Goal: Check status: Check status

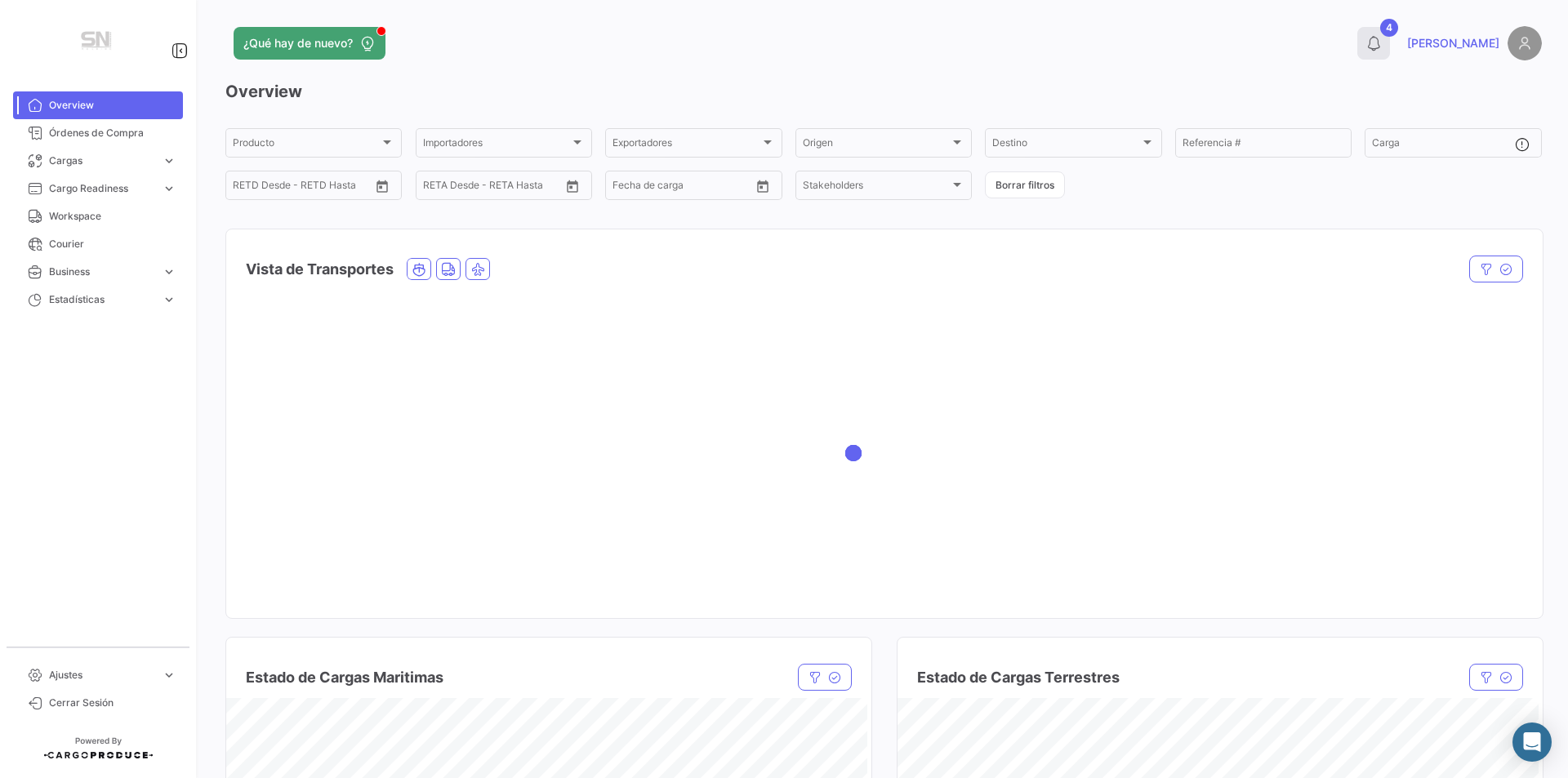
click at [1390, 34] on button "4" at bounding box center [1374, 43] width 32 height 32
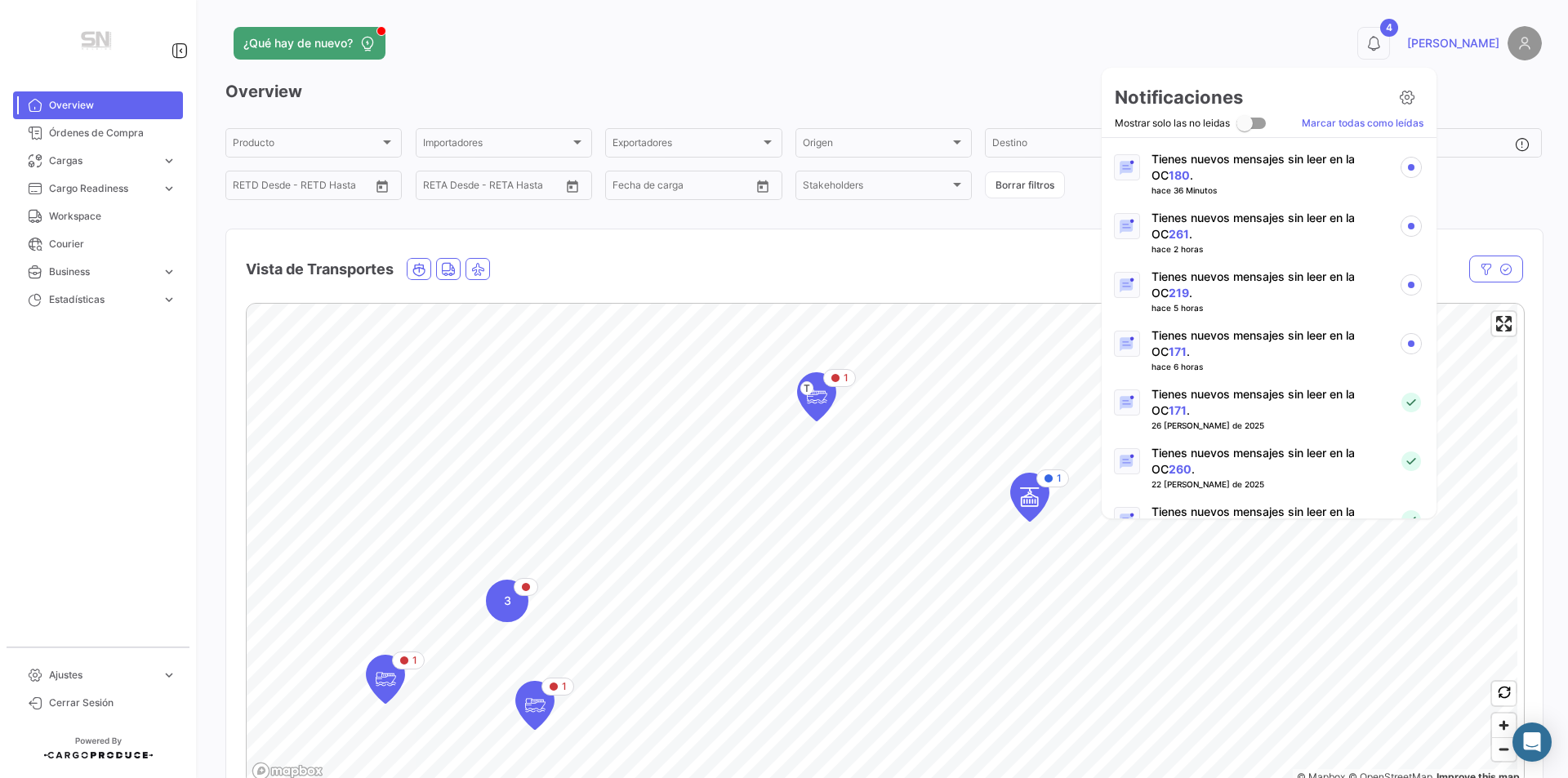
click at [1169, 355] on link "171" at bounding box center [1178, 352] width 18 height 14
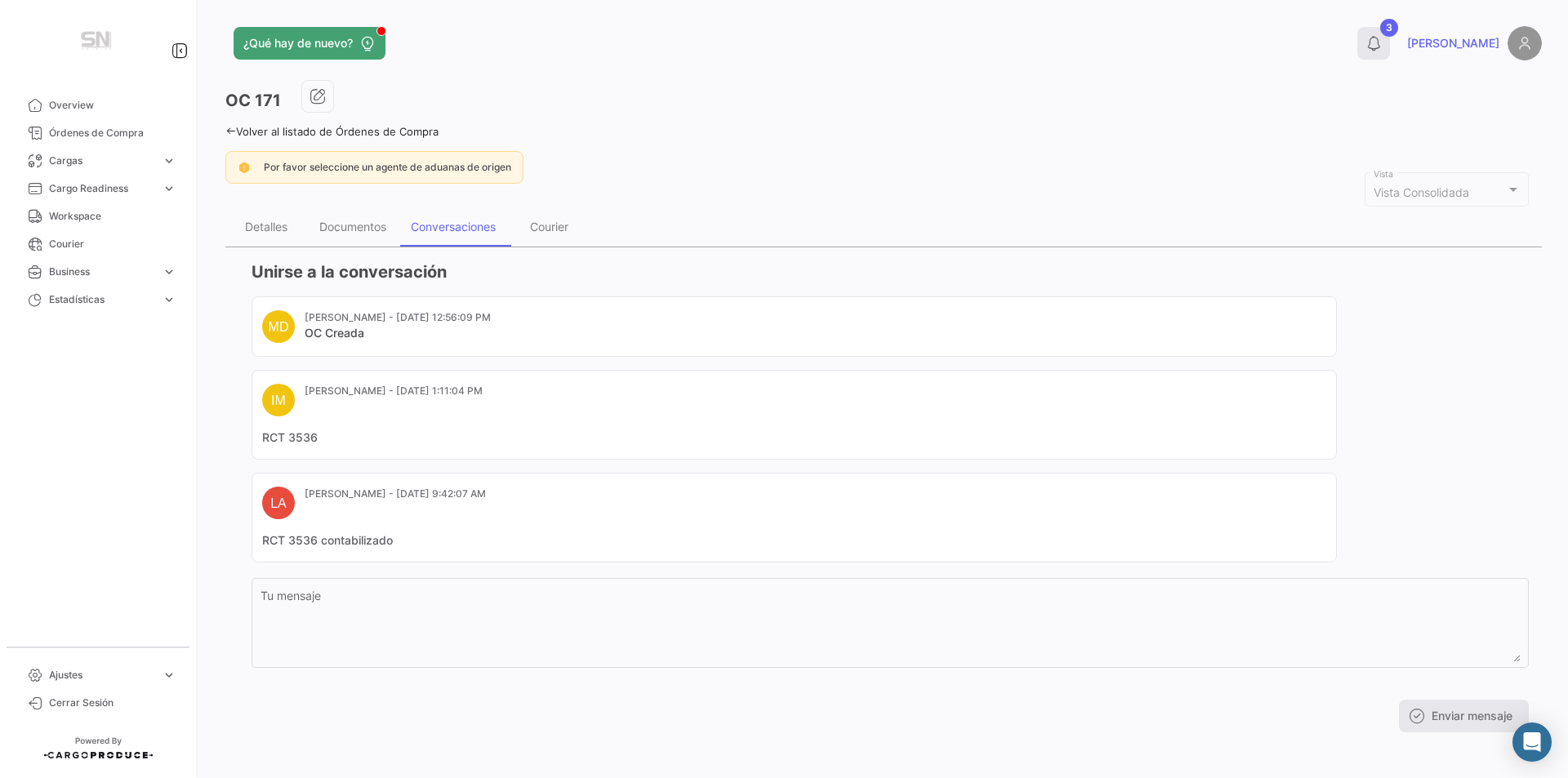
click at [1382, 47] on icon at bounding box center [1374, 43] width 16 height 16
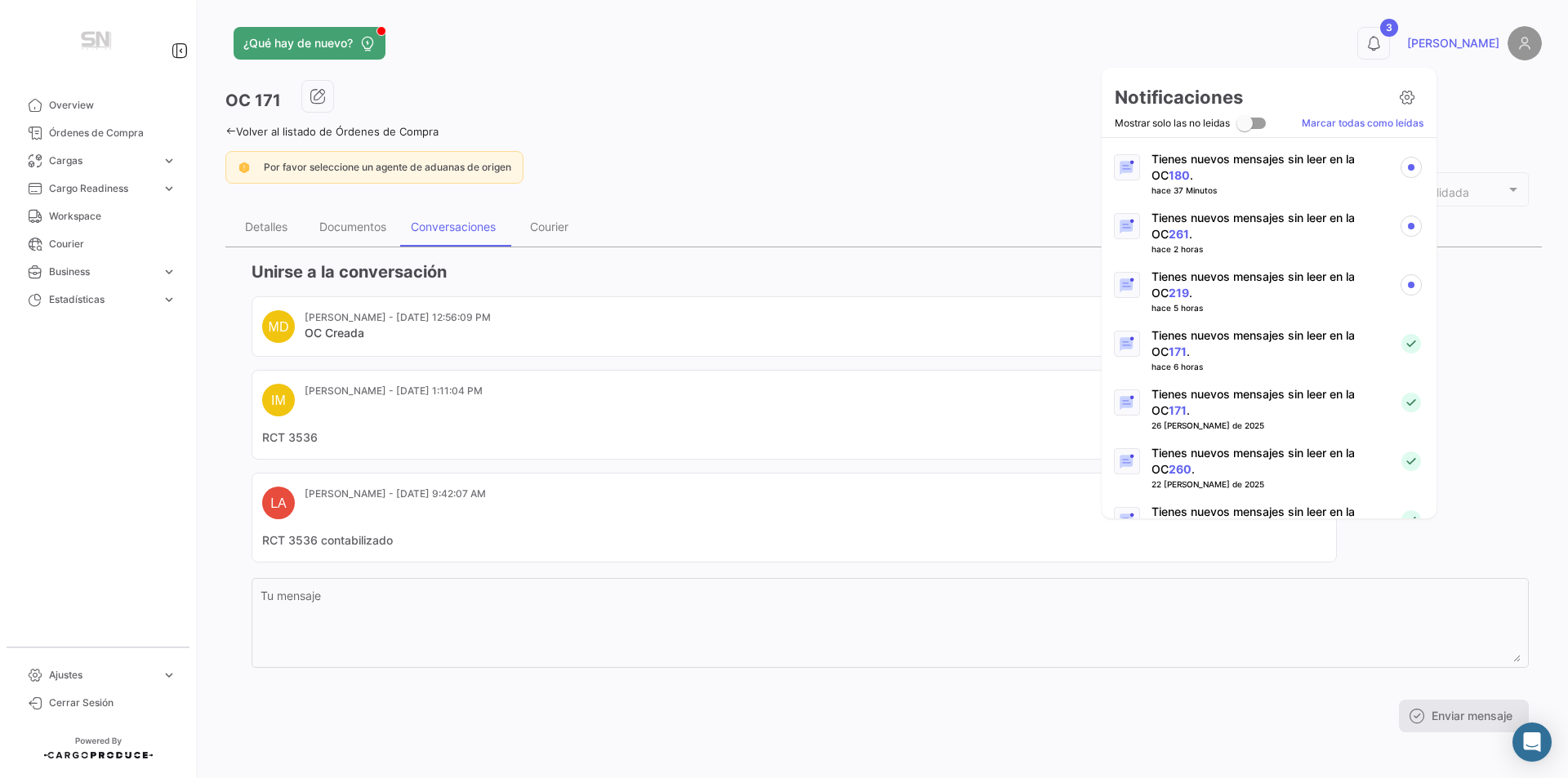
click at [1169, 289] on link "219" at bounding box center [1178, 293] width 21 height 14
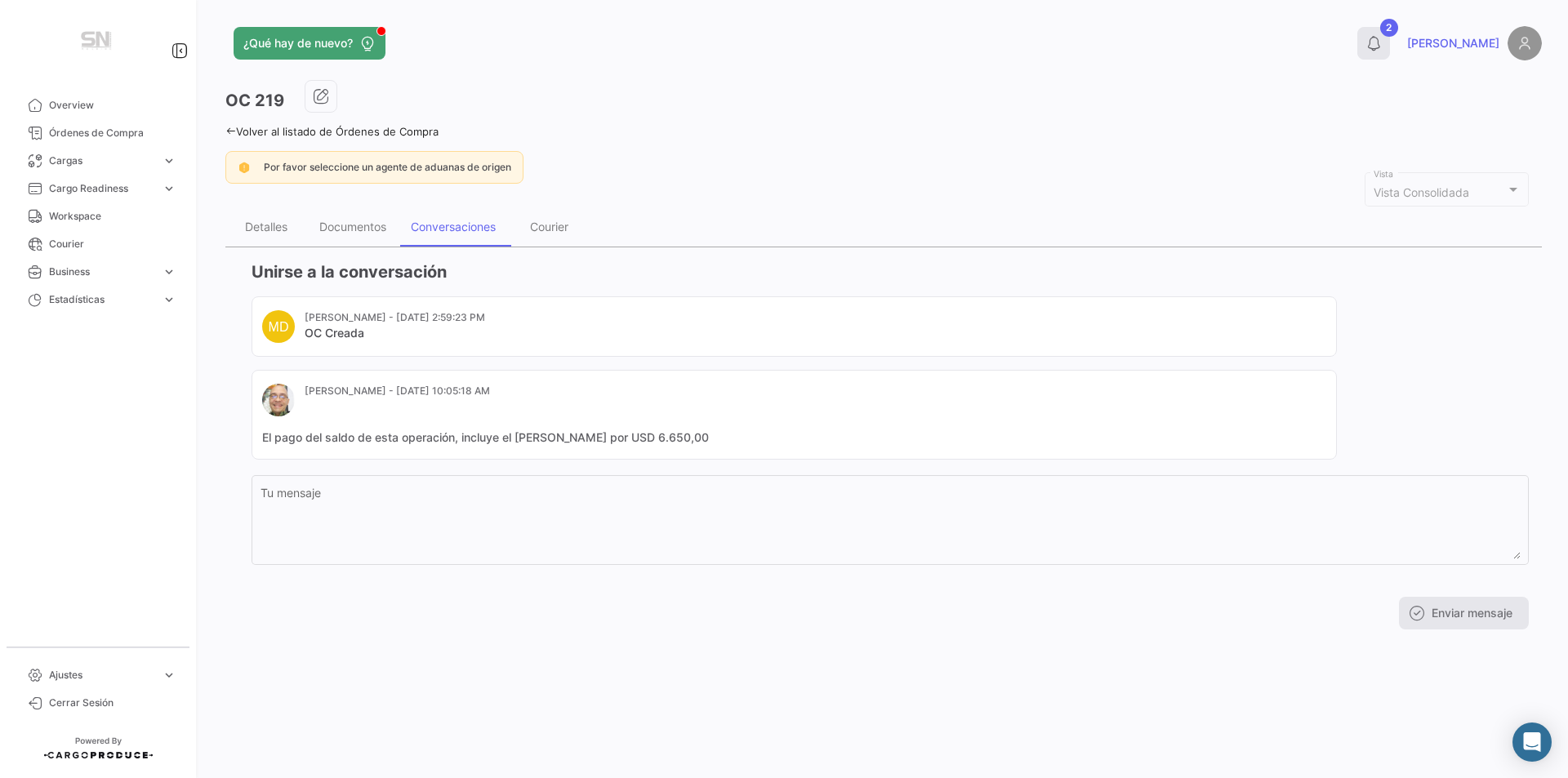
click at [1390, 39] on button "2" at bounding box center [1374, 43] width 32 height 32
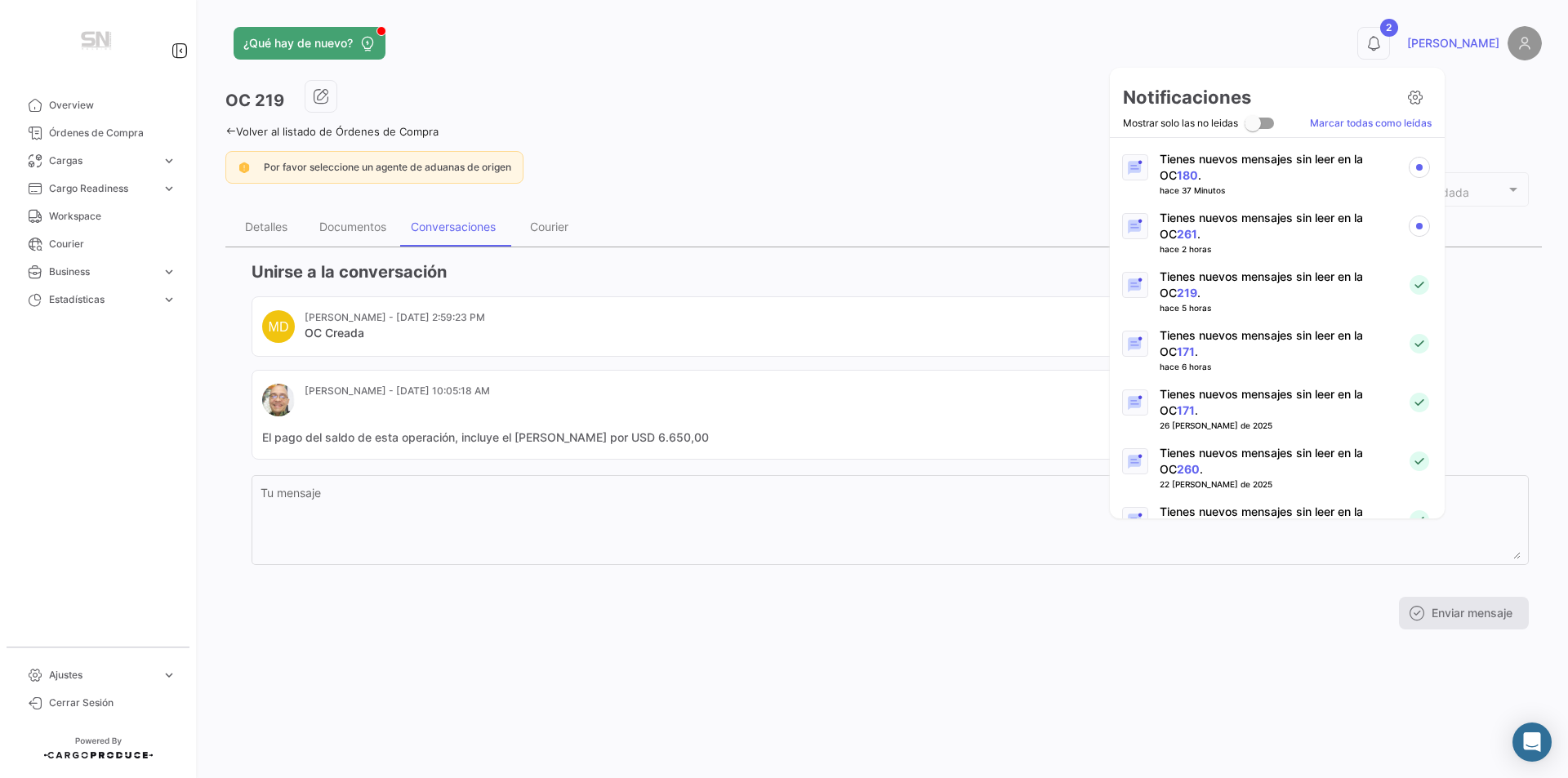
click at [1177, 236] on link "261" at bounding box center [1187, 235] width 21 height 14
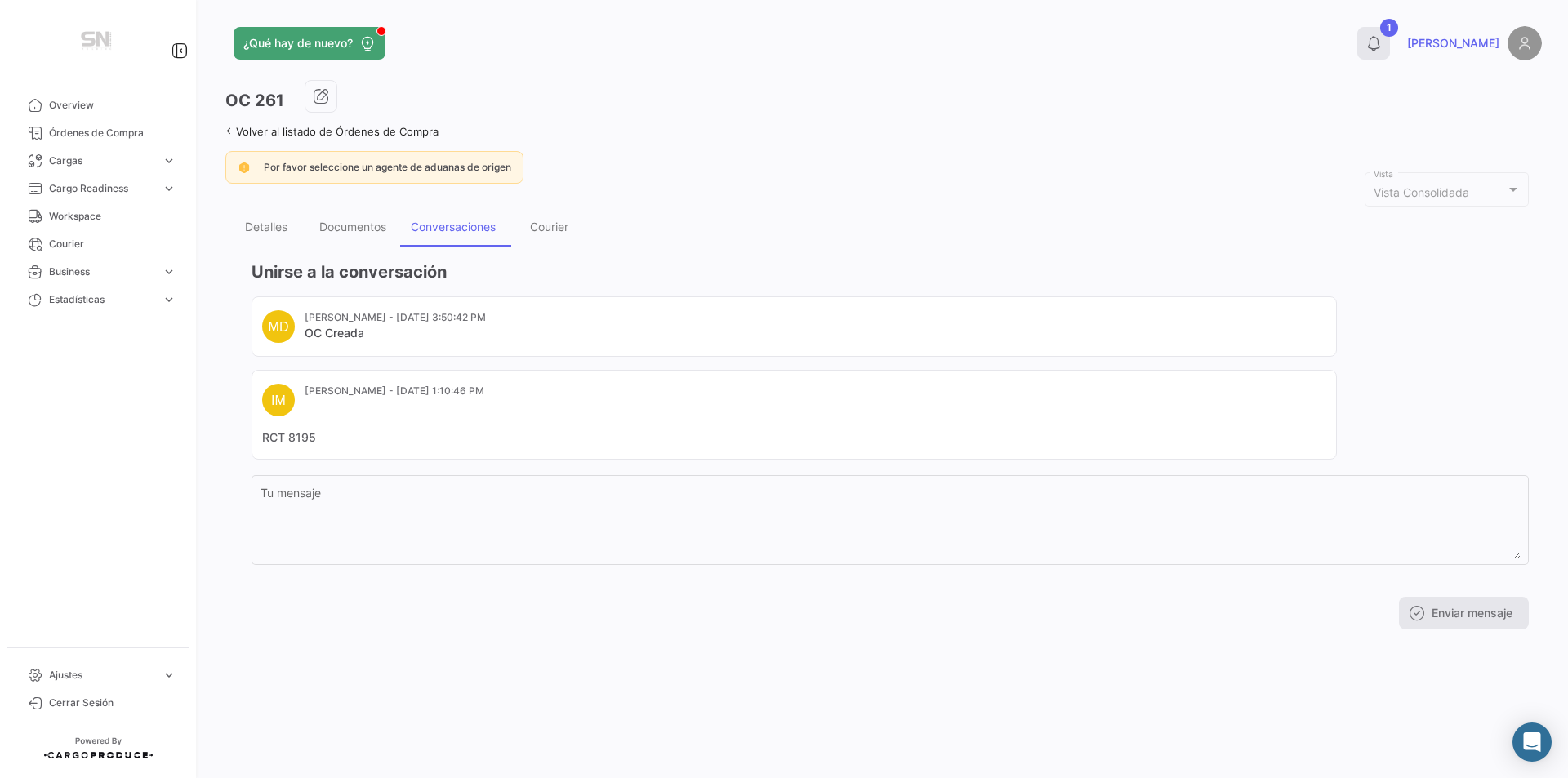
click at [1382, 39] on icon at bounding box center [1374, 43] width 16 height 16
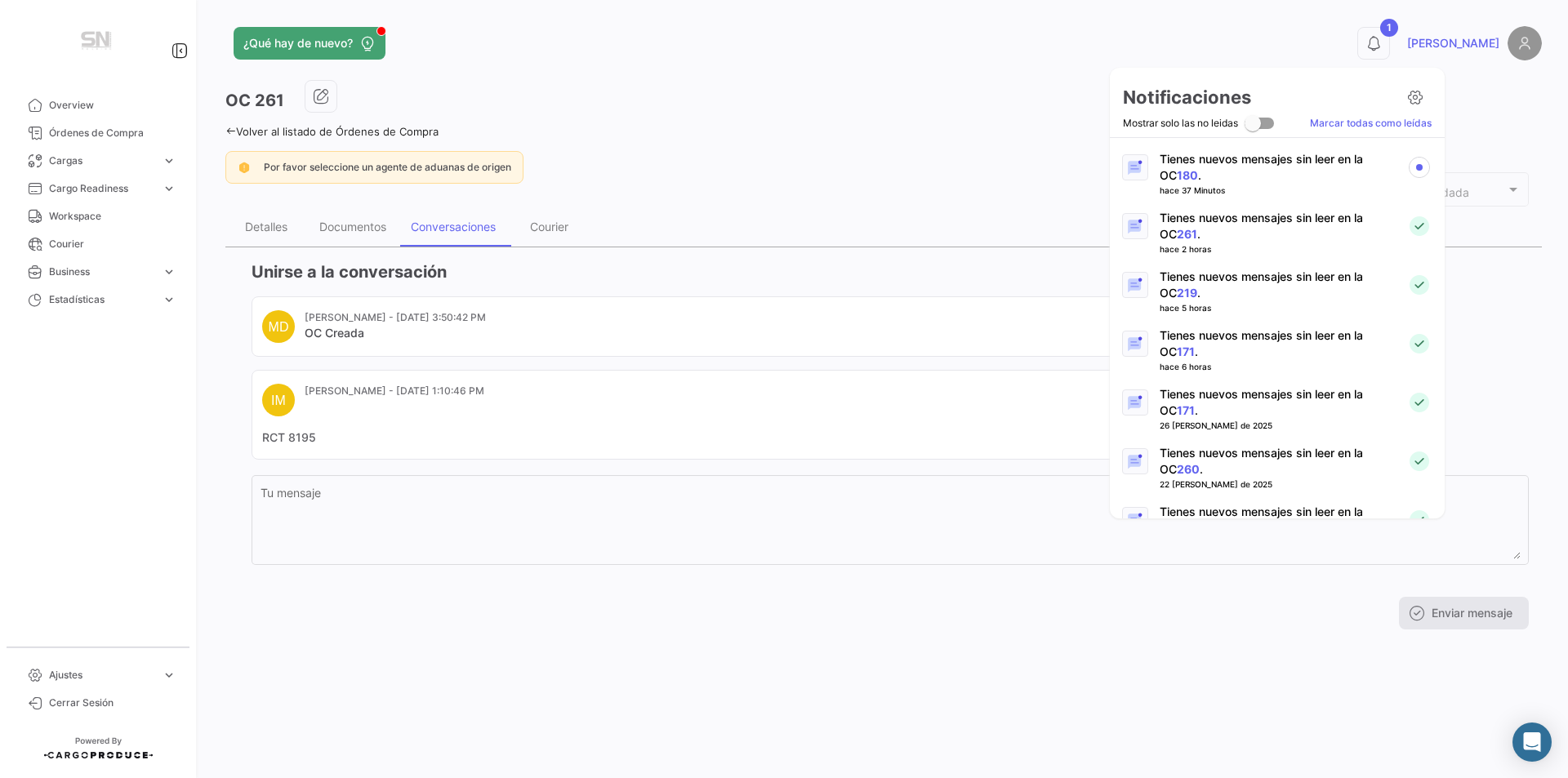
click at [1177, 170] on link "180" at bounding box center [1187, 175] width 21 height 14
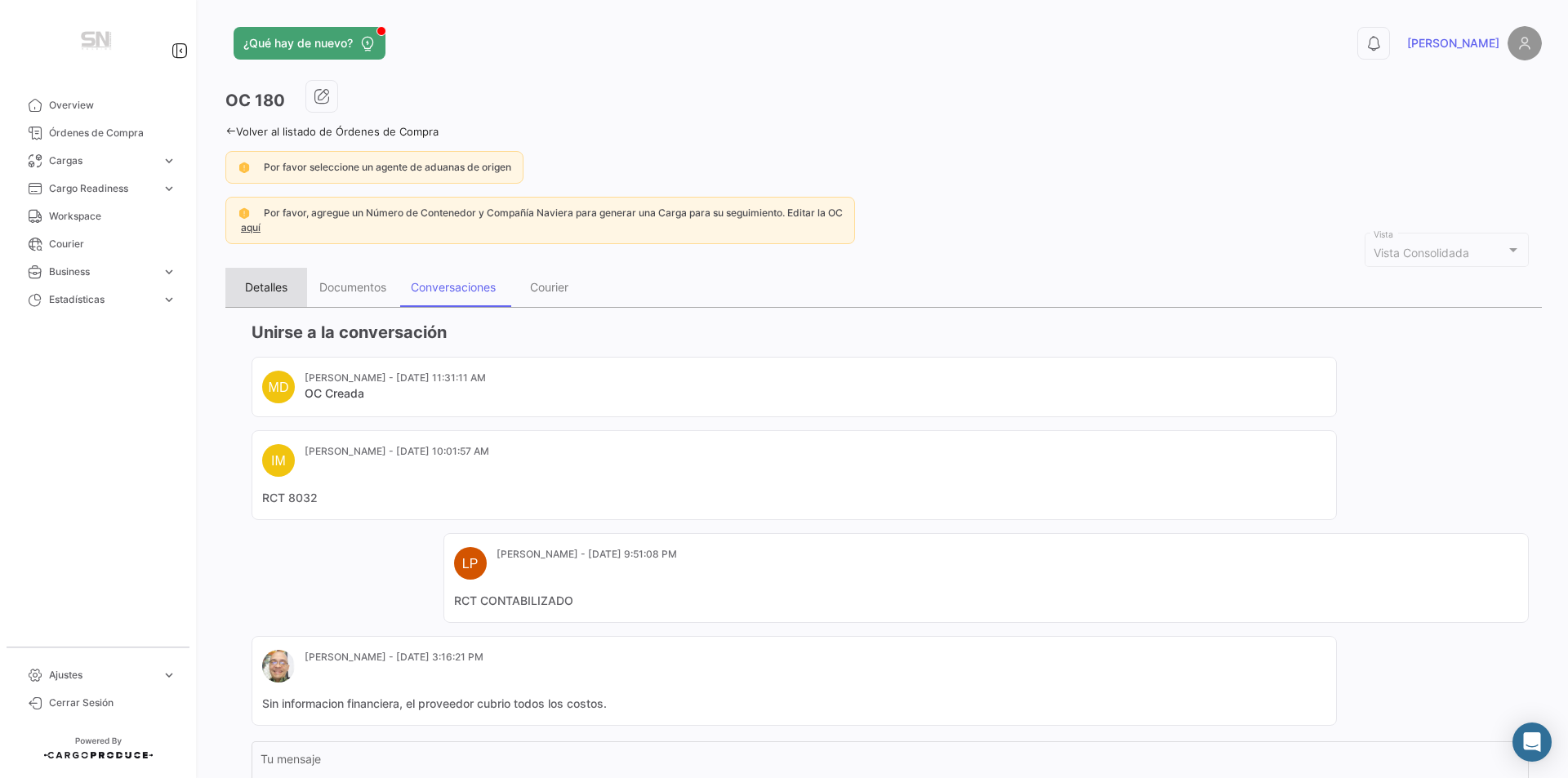
click at [274, 290] on div "Detalles" at bounding box center [266, 287] width 42 height 14
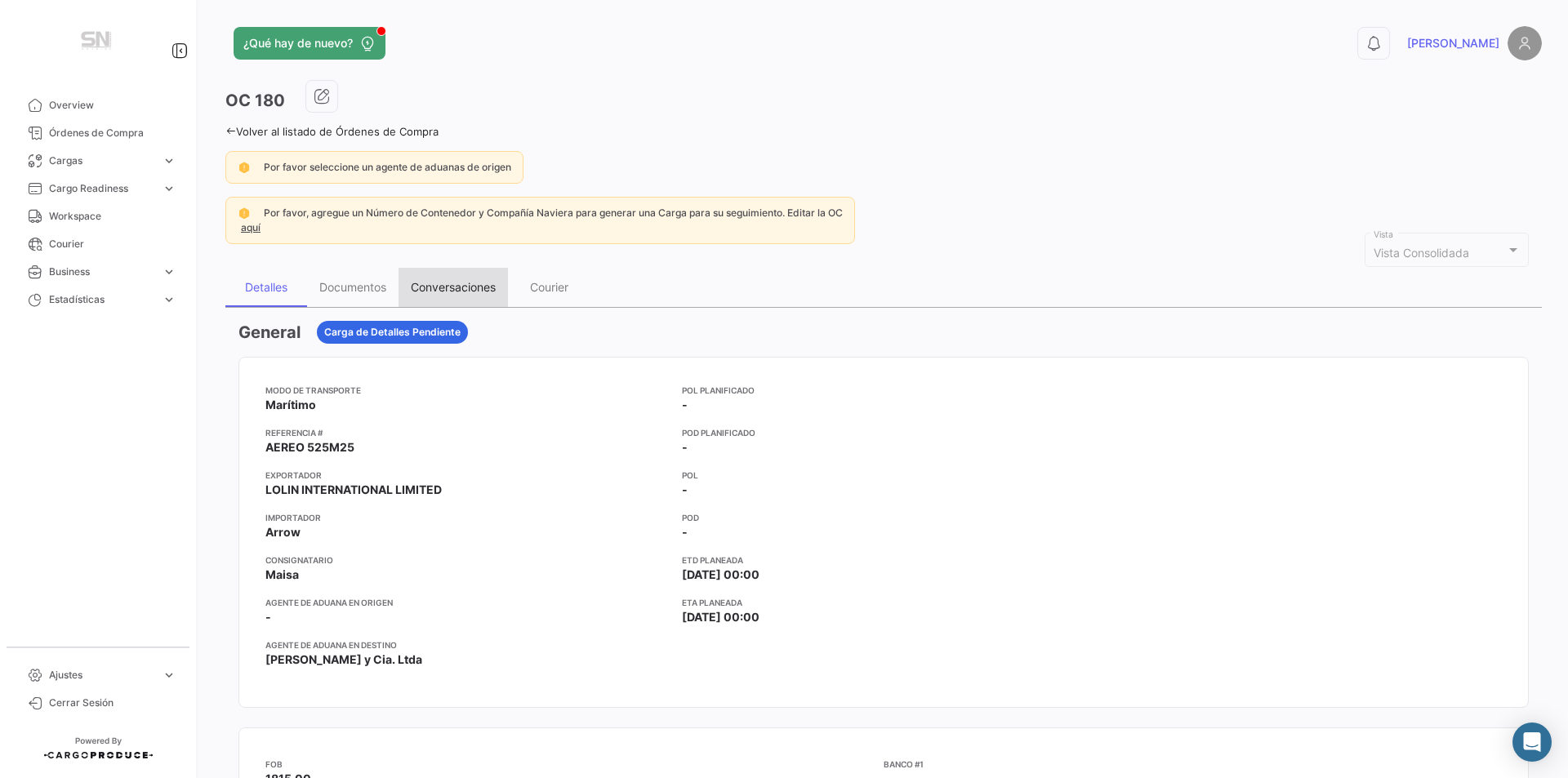
click at [473, 285] on div "Conversaciones" at bounding box center [453, 287] width 85 height 14
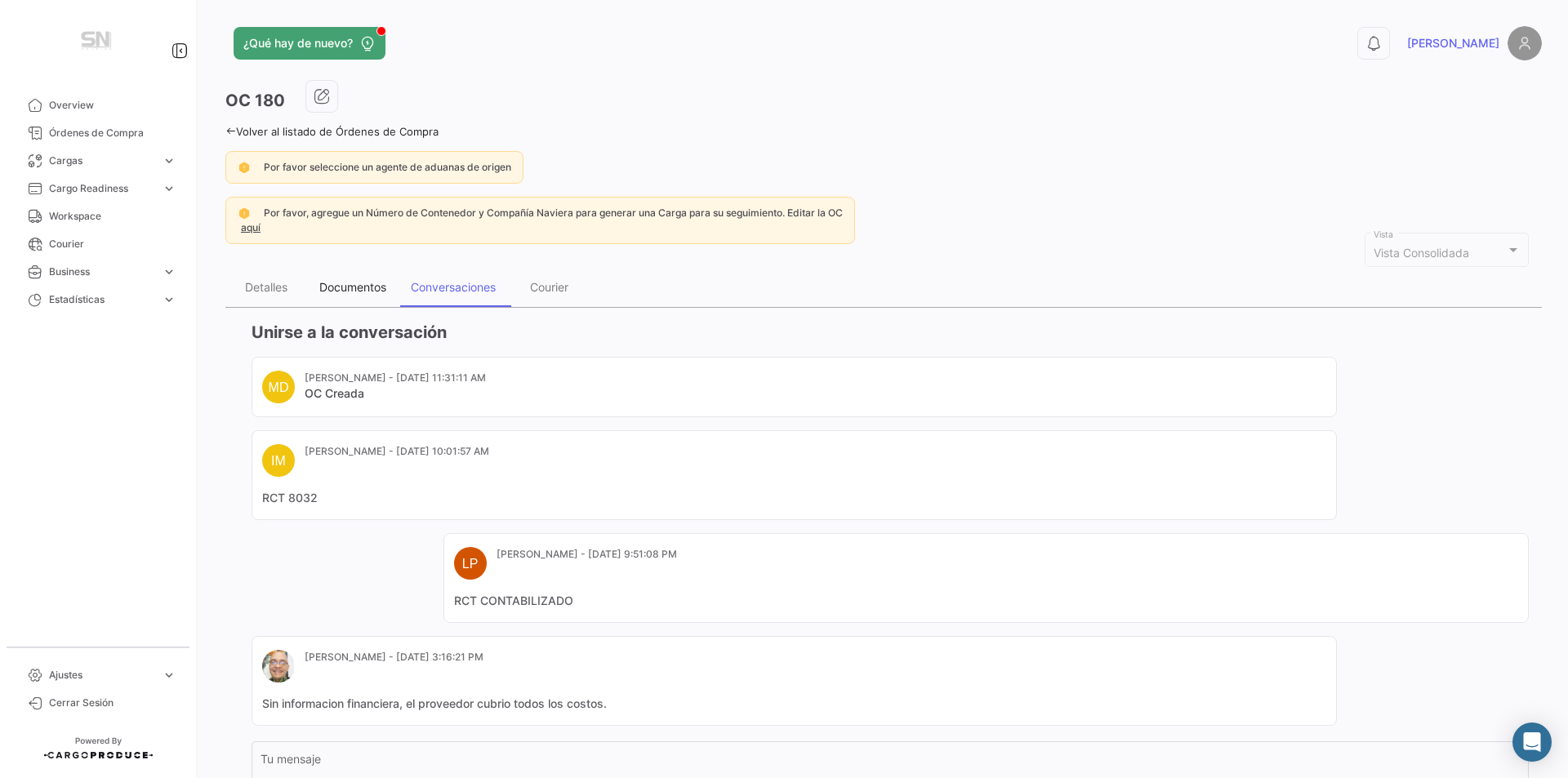
click at [364, 283] on div "Documentos" at bounding box center [353, 287] width 67 height 14
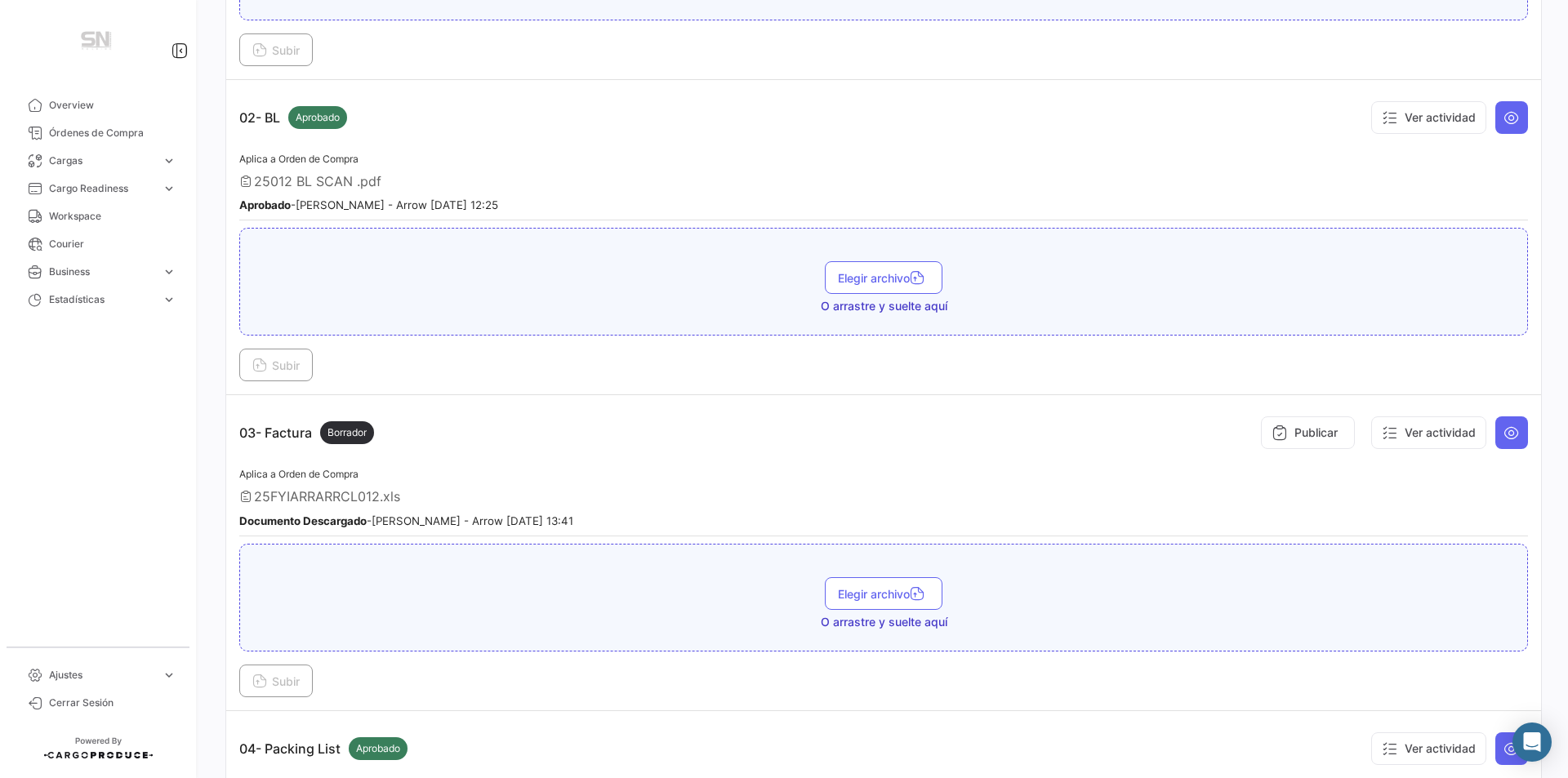
scroll to position [571, 0]
click at [1504, 424] on icon at bounding box center [1512, 432] width 16 height 16
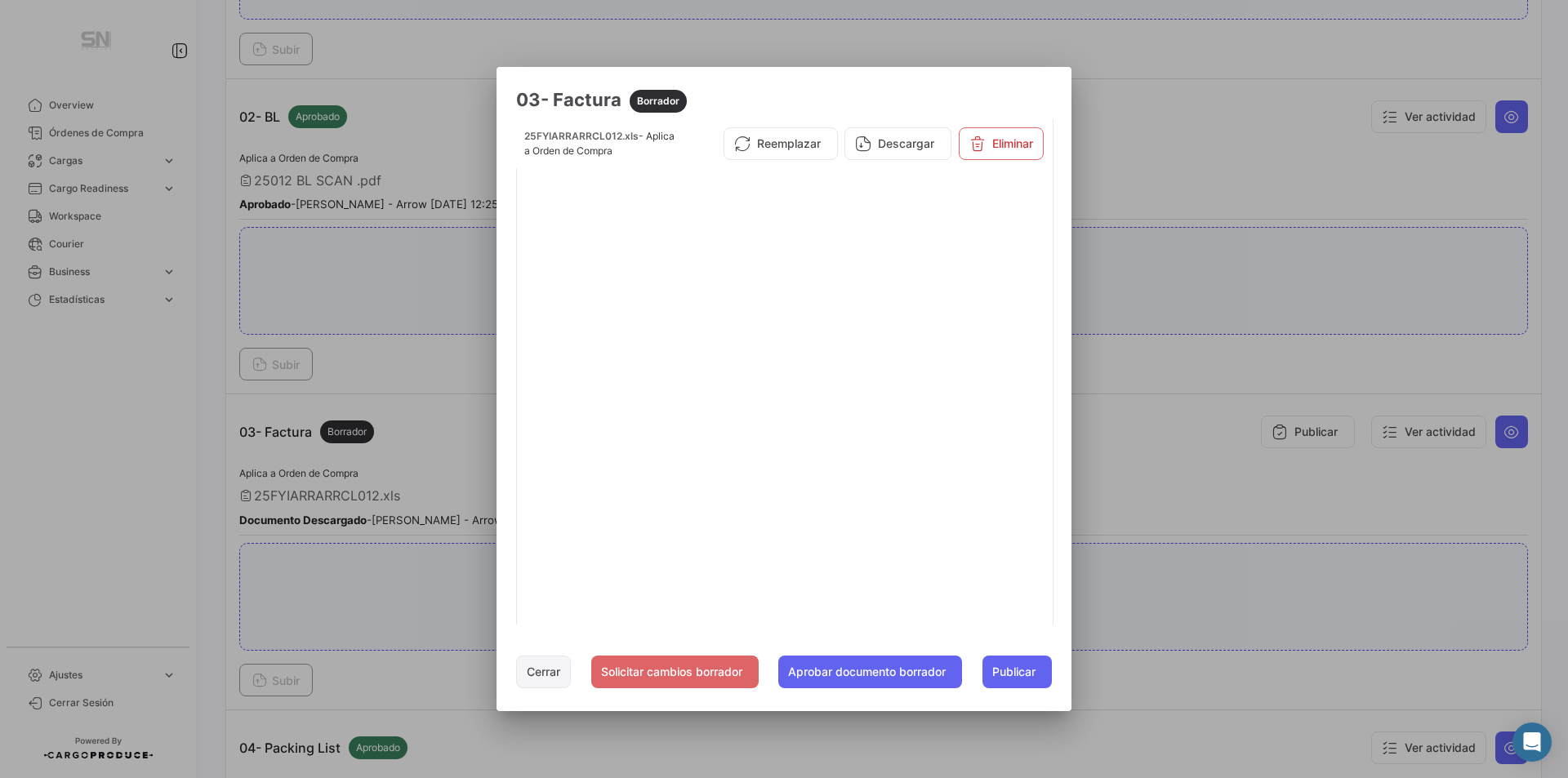
click at [548, 665] on button "Cerrar" at bounding box center [543, 671] width 55 height 32
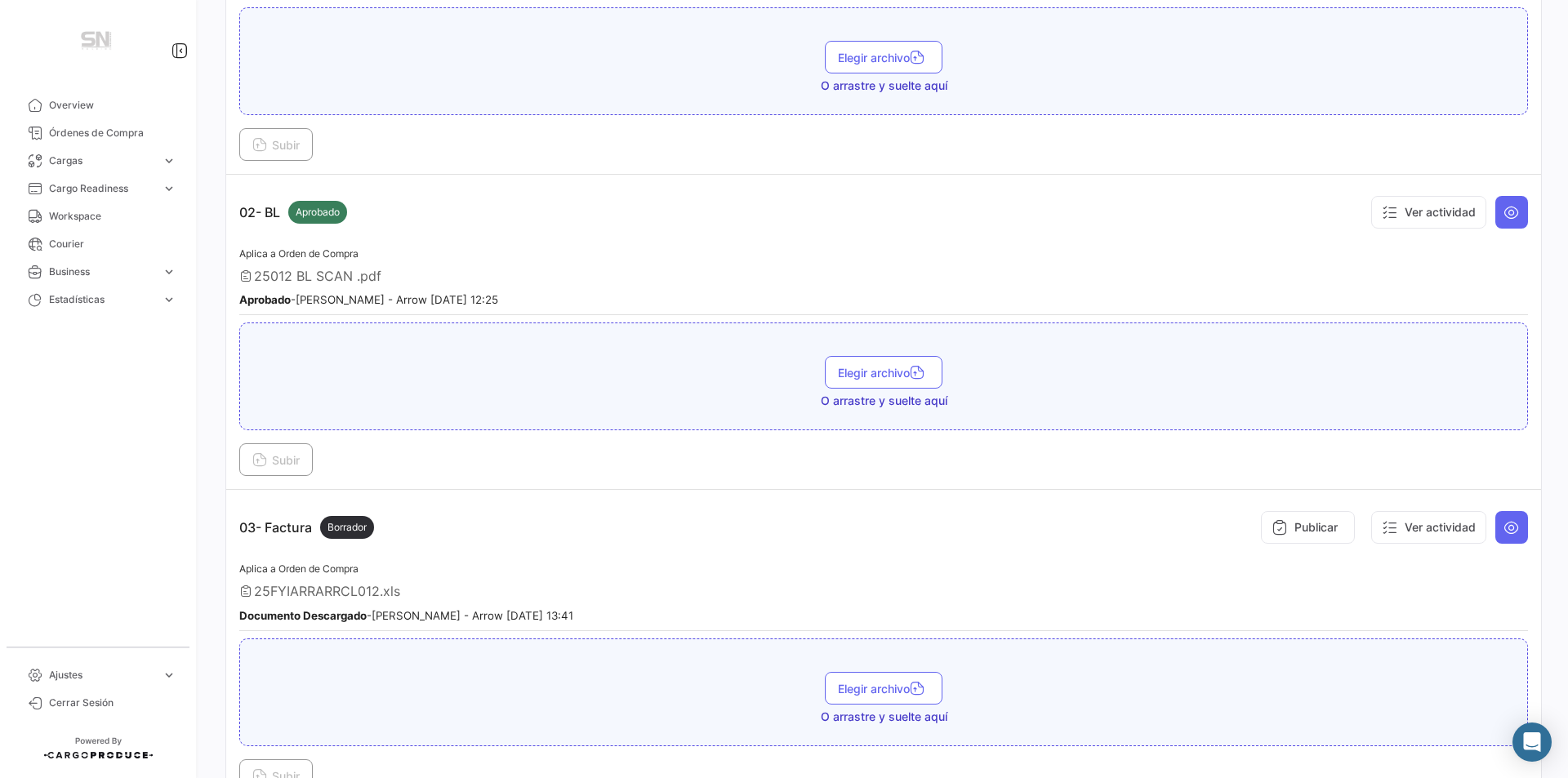
scroll to position [0, 0]
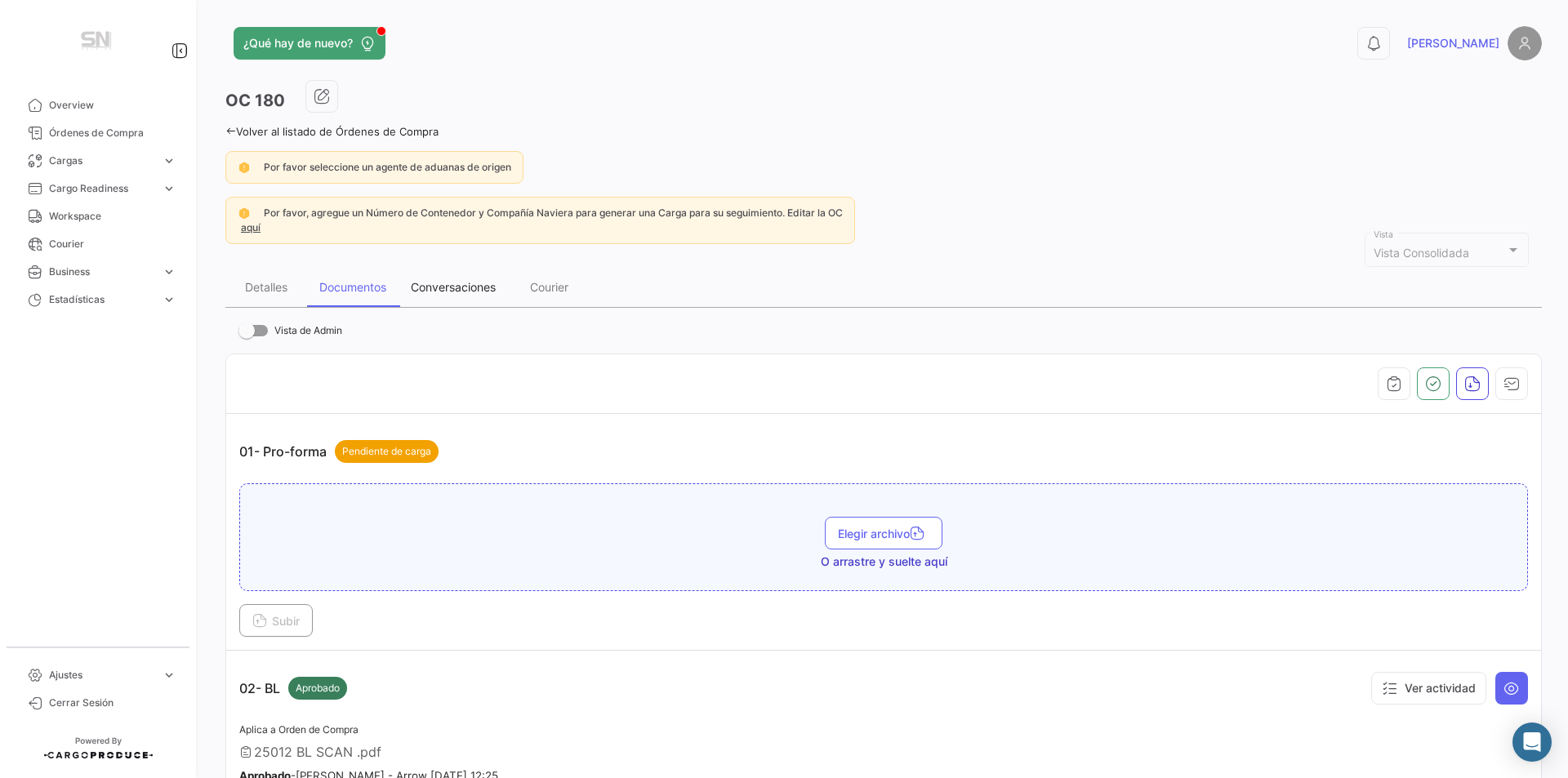
click at [460, 285] on div "Conversaciones" at bounding box center [453, 287] width 85 height 14
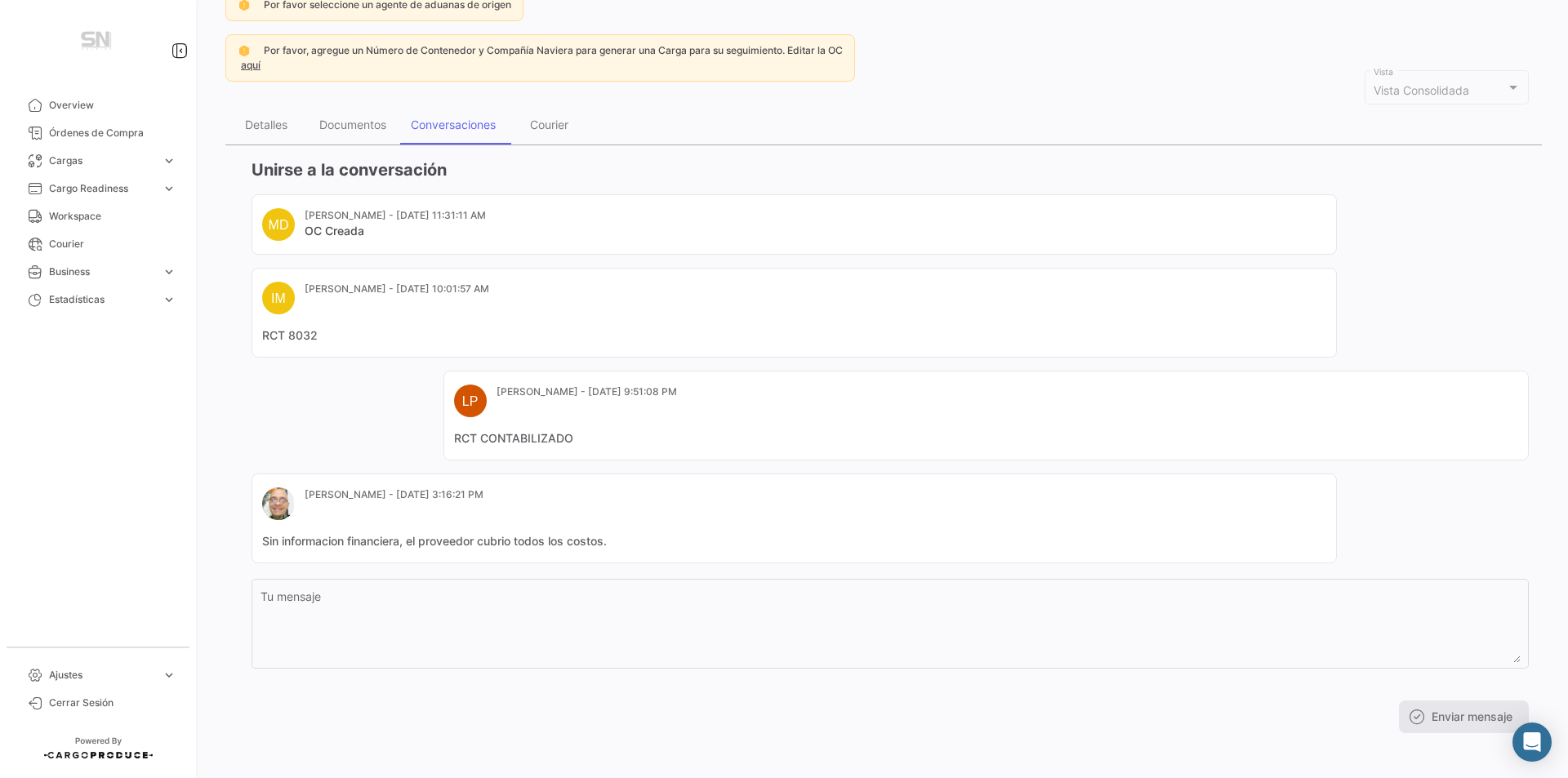
scroll to position [170, 0]
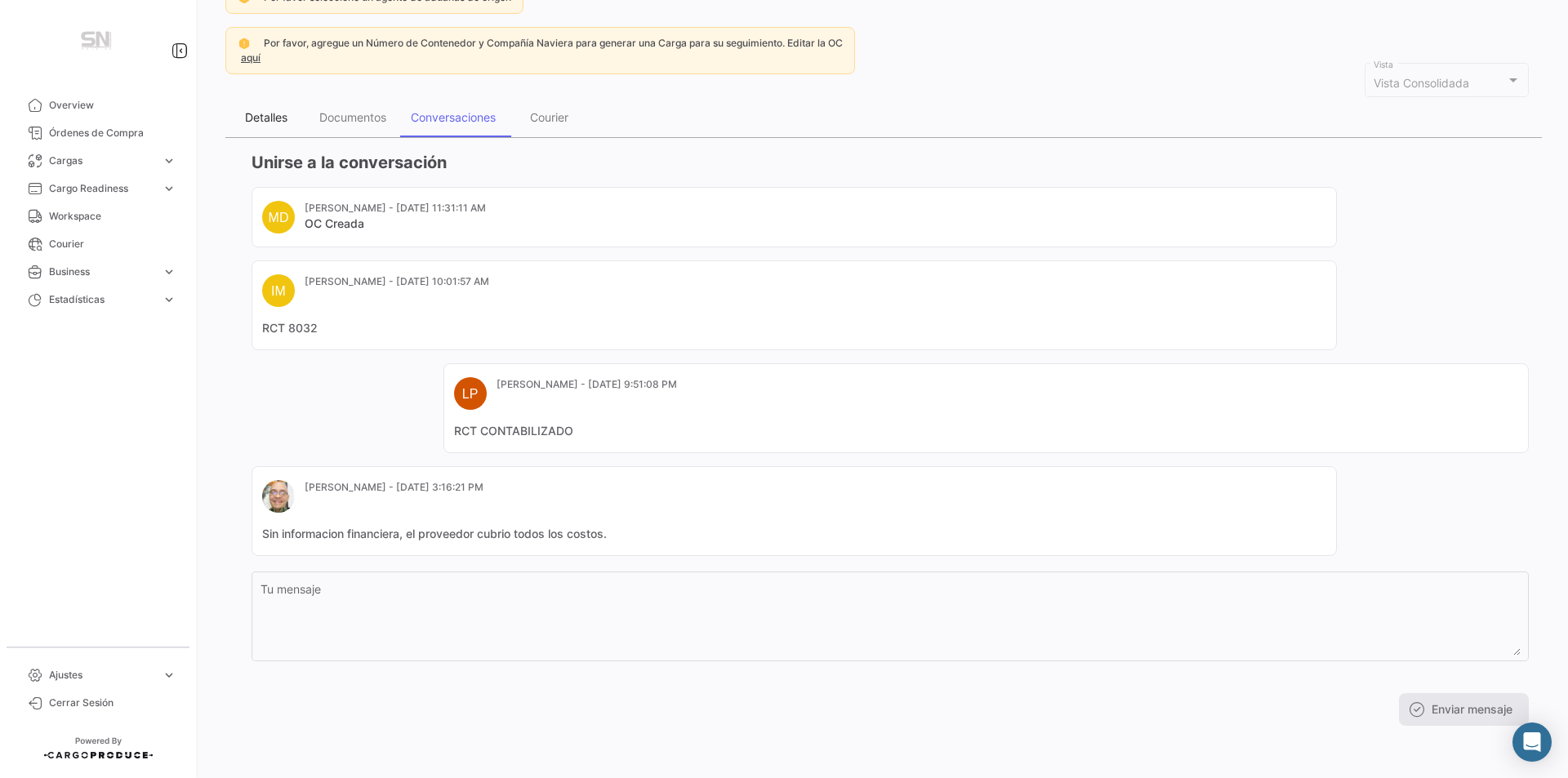
click at [264, 125] on div "Detalles" at bounding box center [266, 117] width 81 height 39
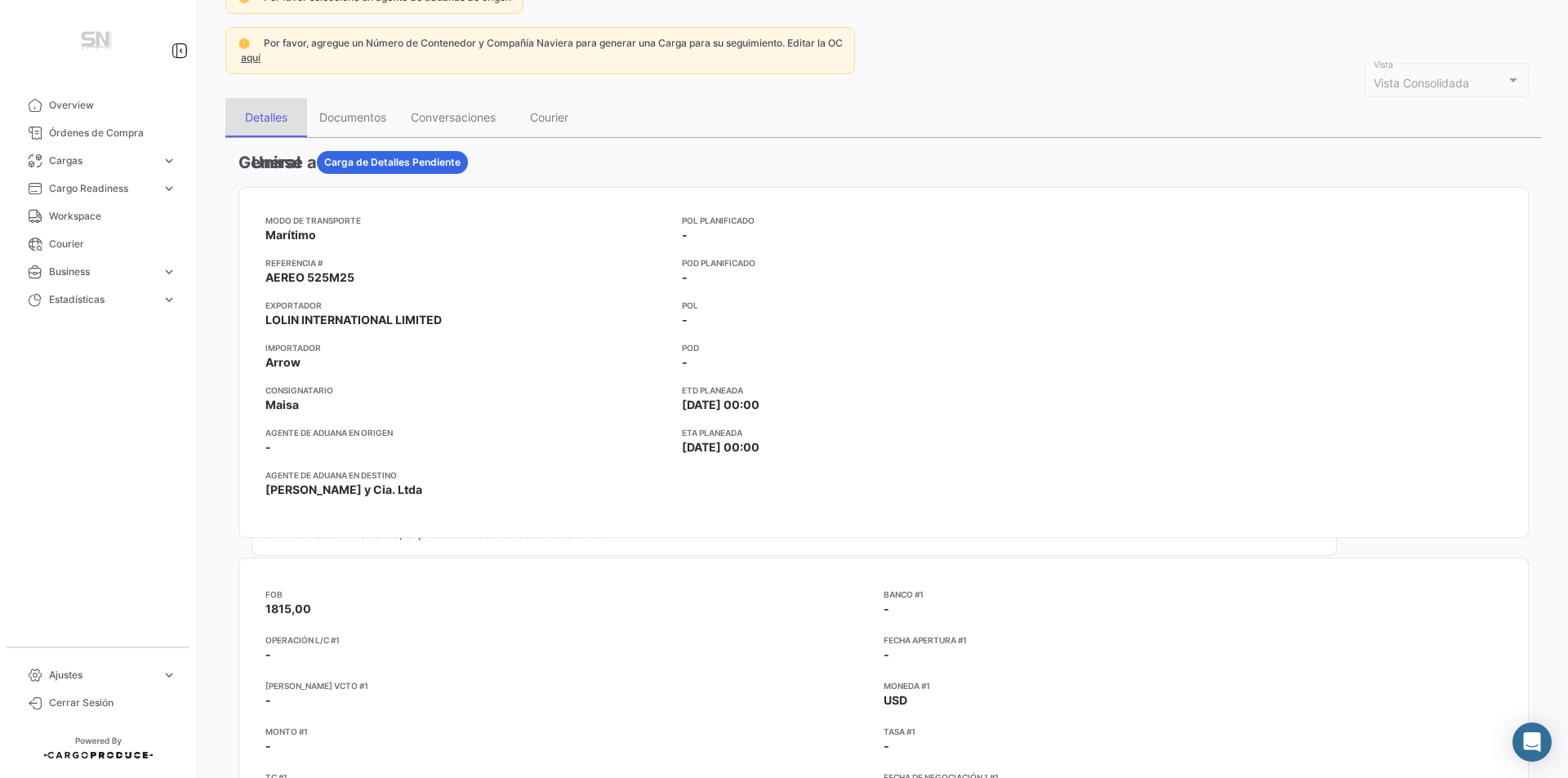
scroll to position [0, 0]
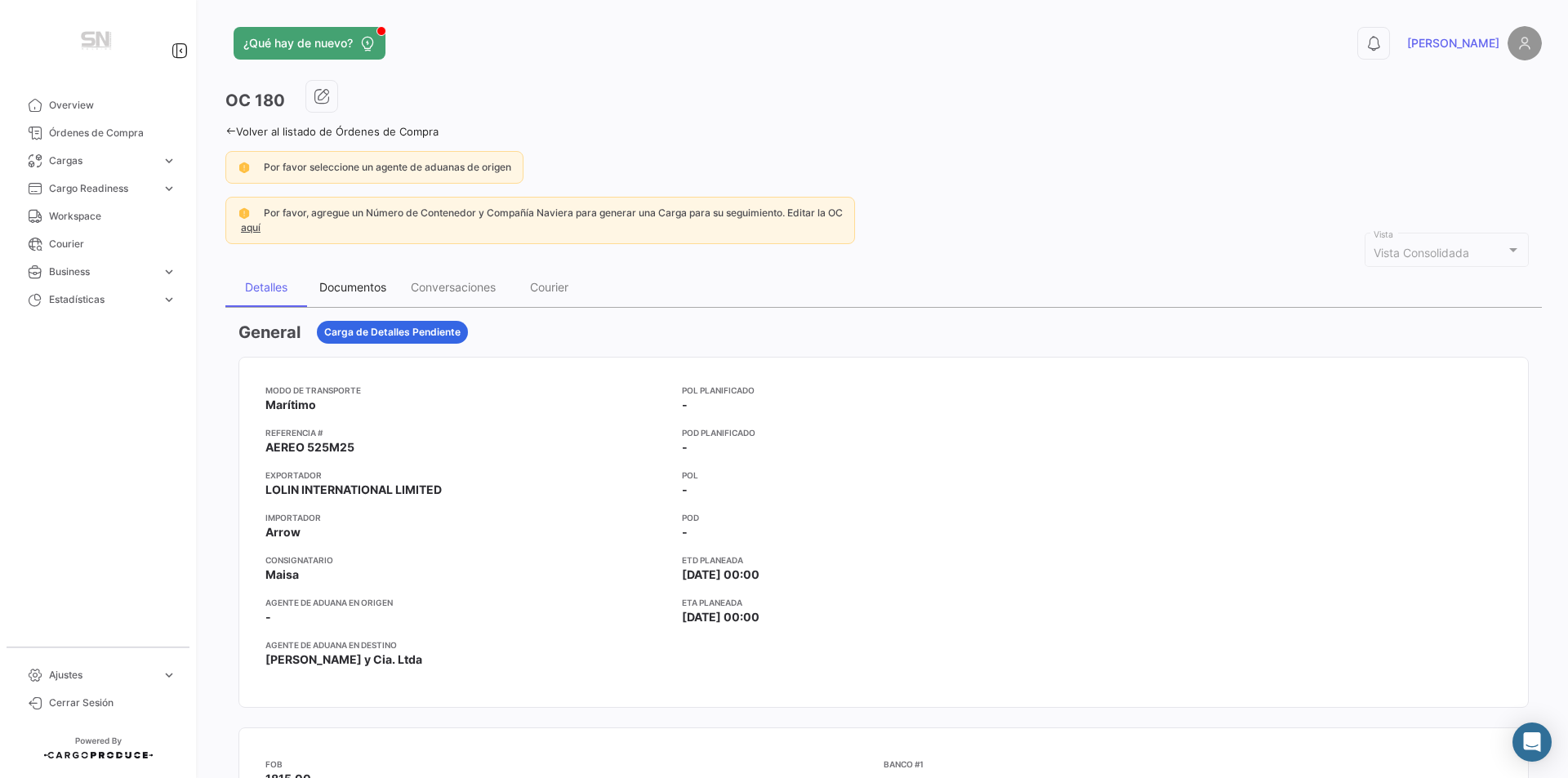
click at [357, 285] on div "Documentos" at bounding box center [353, 287] width 67 height 14
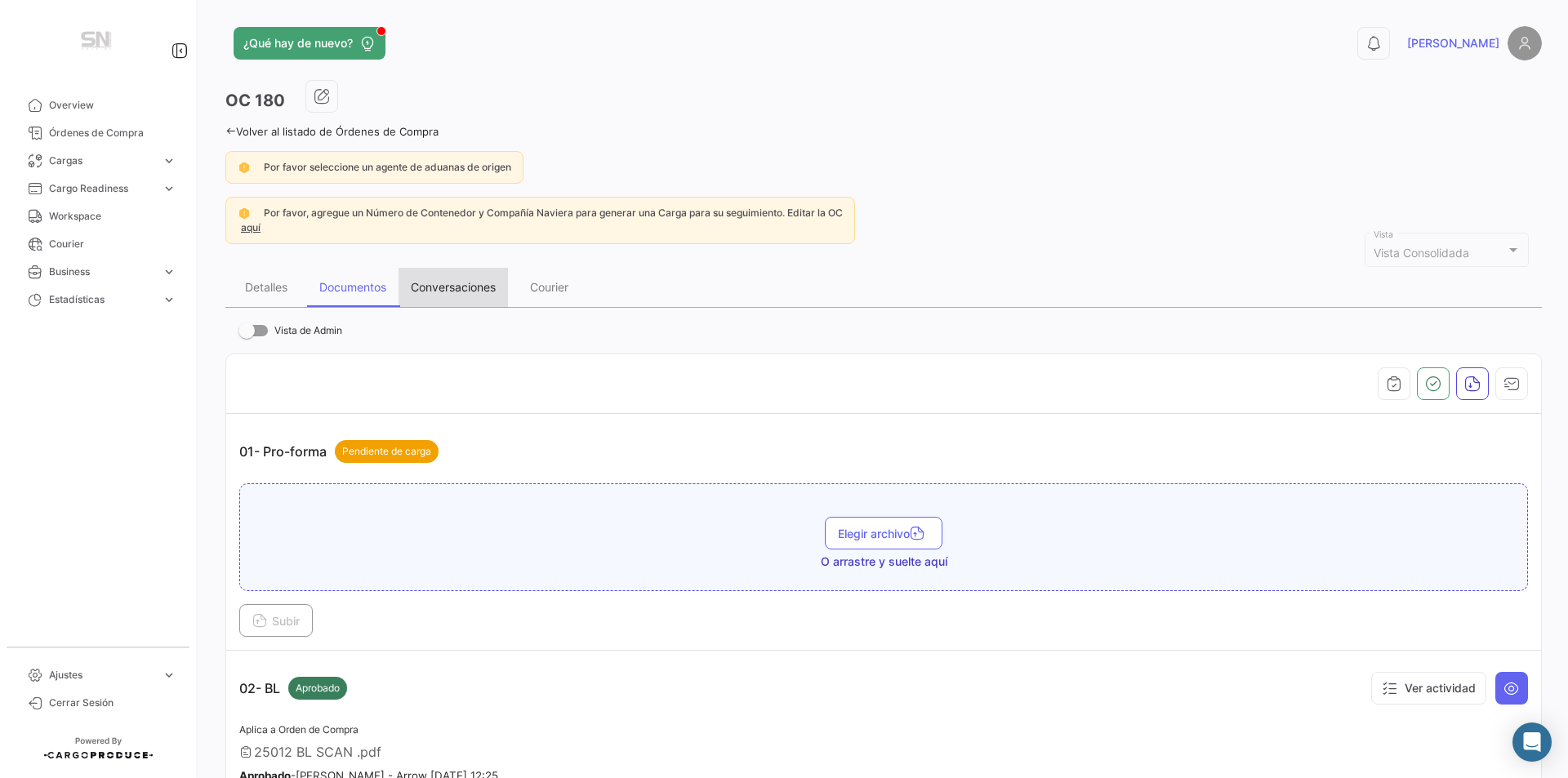
click at [450, 291] on div "Conversaciones" at bounding box center [453, 287] width 85 height 14
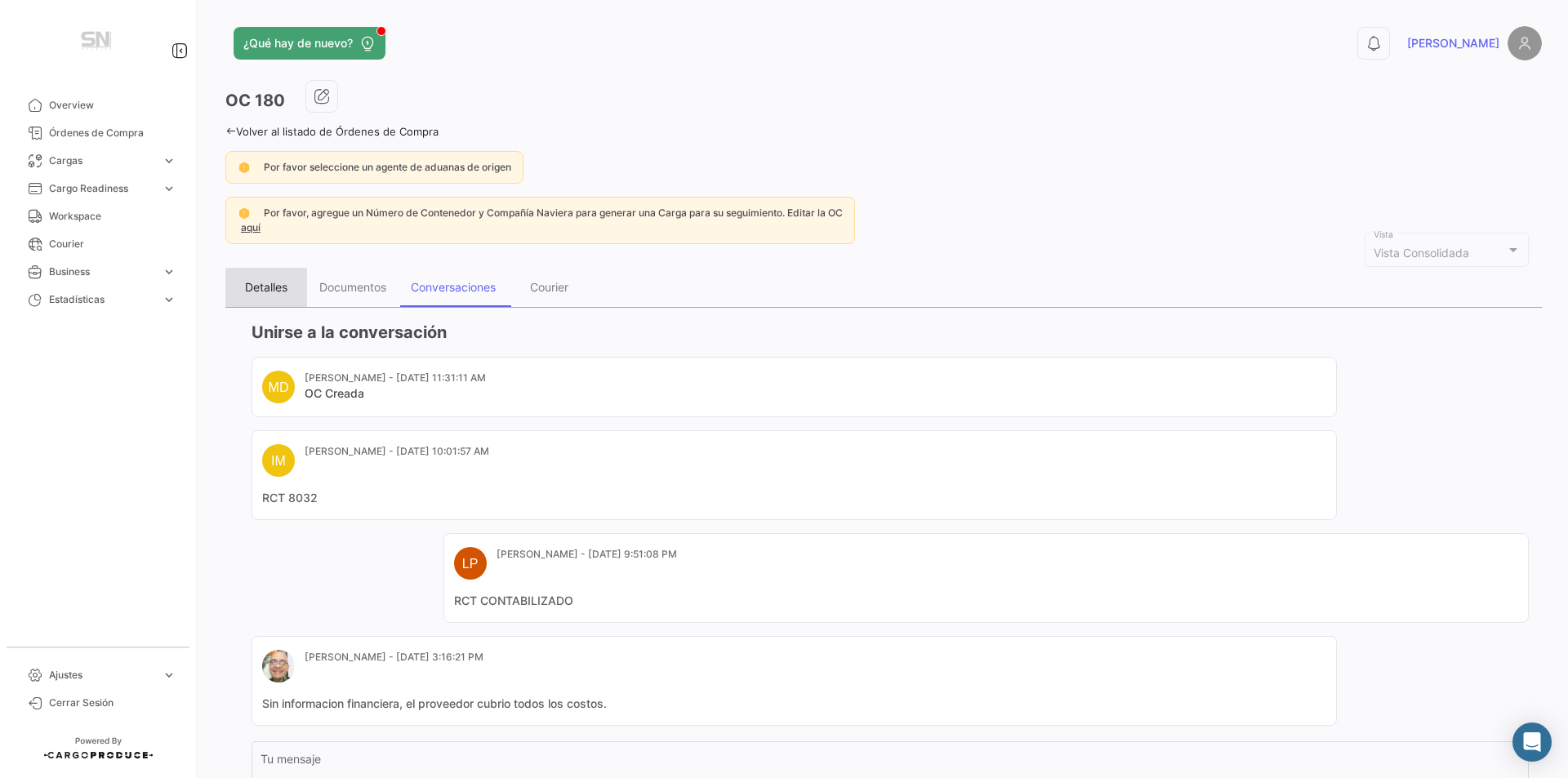
click at [268, 286] on div "Detalles" at bounding box center [266, 287] width 42 height 14
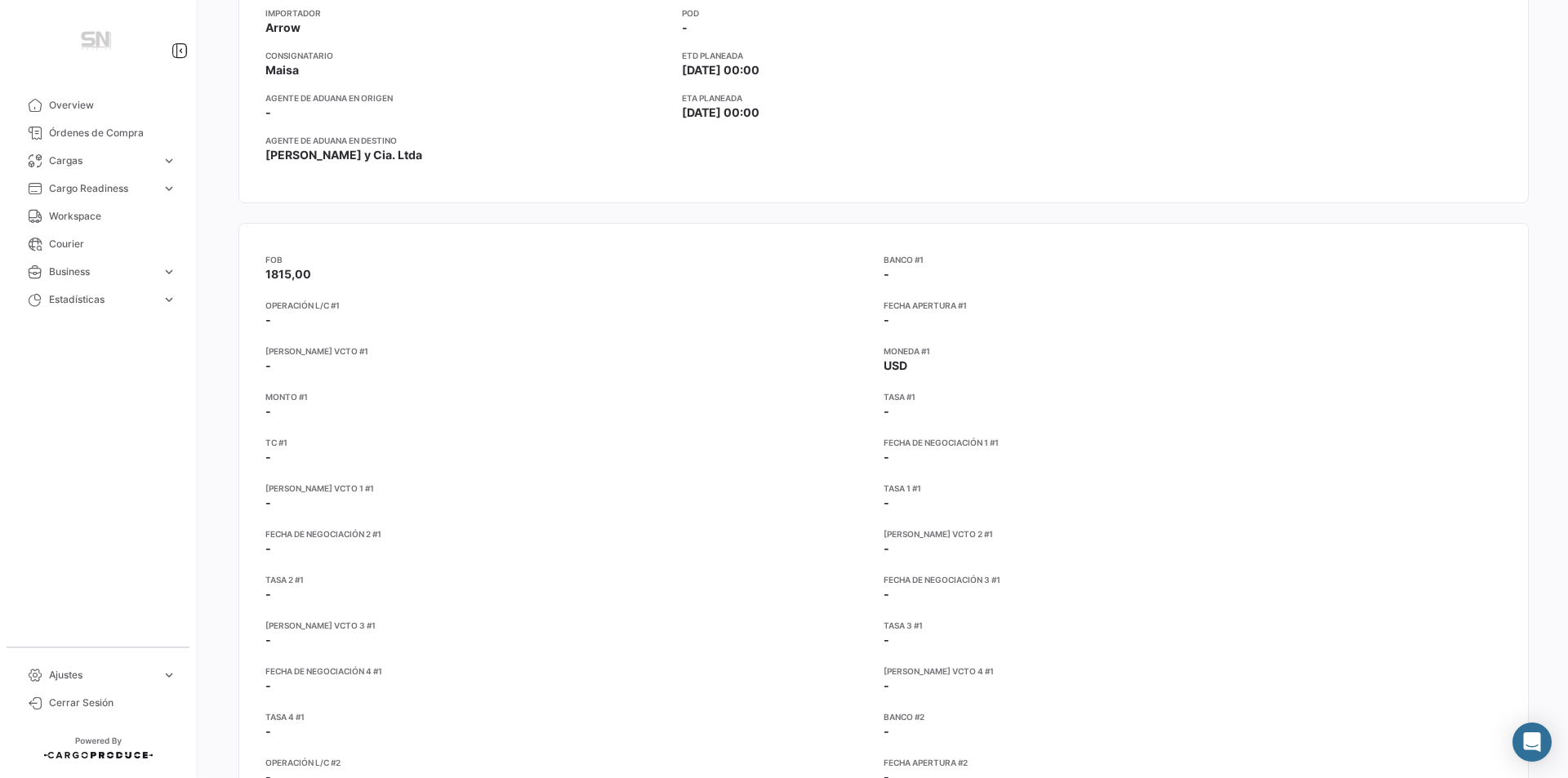
scroll to position [408, 0]
